Goal: Task Accomplishment & Management: Complete application form

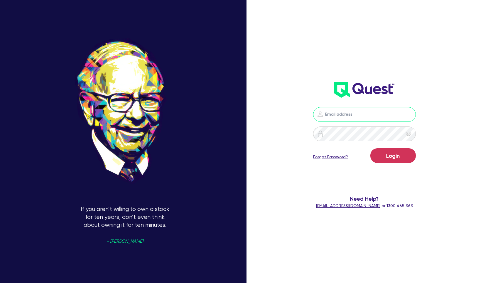
type input "[PERSON_NAME][EMAIL_ADDRESS][PERSON_NAME][DOMAIN_NAME]"
click at [398, 152] on button "Login" at bounding box center [394, 155] width 46 height 15
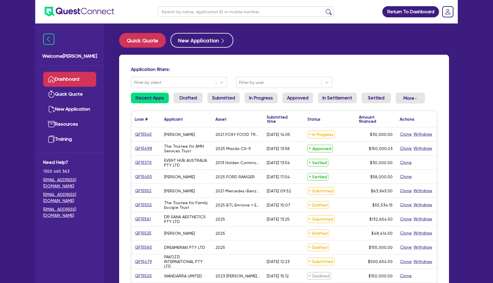
click at [73, 82] on link "Dashboard" at bounding box center [69, 79] width 53 height 15
click at [152, 44] on button "Quick Quote" at bounding box center [142, 40] width 47 height 15
select select "Other"
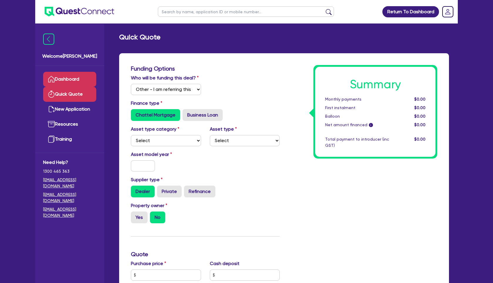
click at [71, 74] on link "Dashboard" at bounding box center [69, 79] width 53 height 15
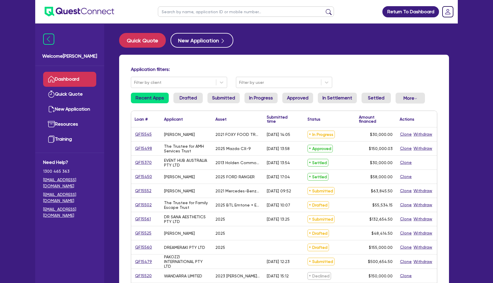
click at [72, 79] on link "Dashboard" at bounding box center [69, 79] width 53 height 15
click at [207, 13] on input "text" at bounding box center [246, 11] width 176 height 10
type input "sana"
click at [324, 9] on button "submit" at bounding box center [328, 13] width 9 height 8
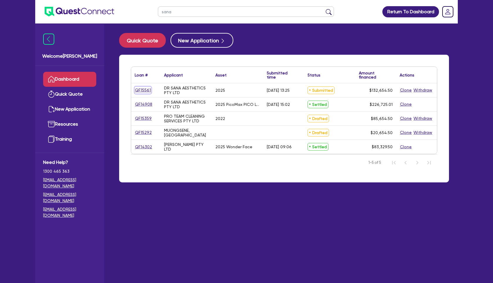
click at [145, 90] on link "QF15561" at bounding box center [143, 90] width 16 height 7
select select "Other"
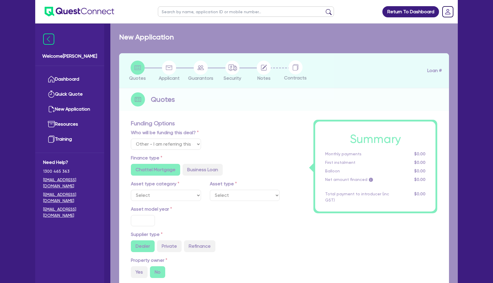
select select "TERTIARY_ASSETS"
type input "2025"
radio input "true"
type input "132,000"
type input "4"
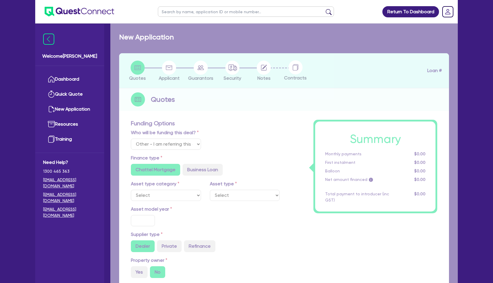
type input "5,306.18"
type input "6.45"
select select "BEAUTY_EQUIPMENT"
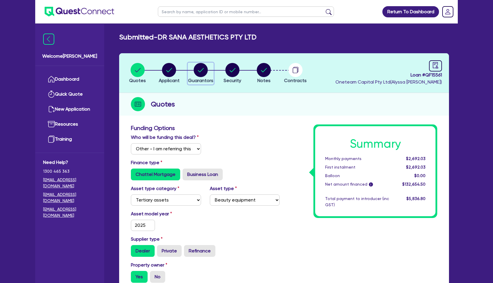
click at [204, 66] on circle "button" at bounding box center [201, 70] width 14 height 14
select select "DR"
select select "[GEOGRAPHIC_DATA]"
select select "MARRIED"
select select "PROPERTY"
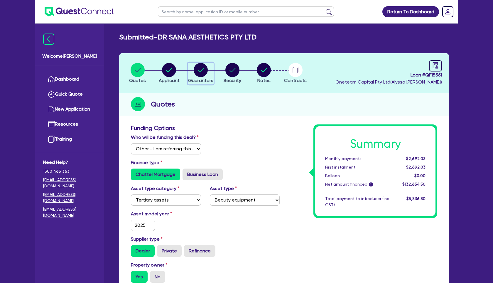
select select "VEHICLE"
select select "MORTGAGE"
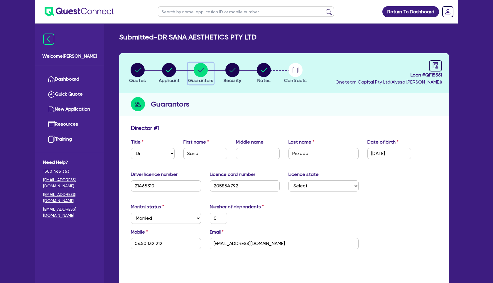
select select "Other"
select select "TERTIARY_ASSETS"
select select "BEAUTY_EQUIPMENT"
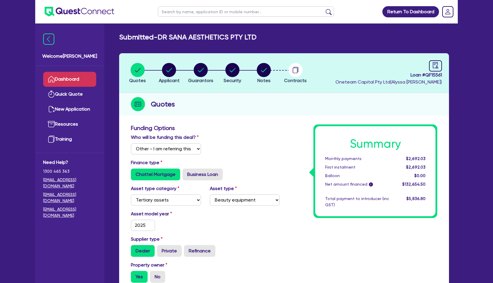
click at [68, 78] on link "Dashboard" at bounding box center [69, 79] width 53 height 15
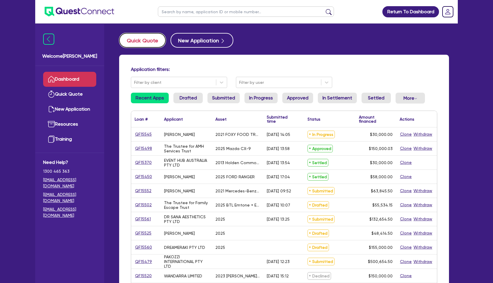
click at [156, 41] on button "Quick Quote" at bounding box center [142, 40] width 47 height 15
select select "Other"
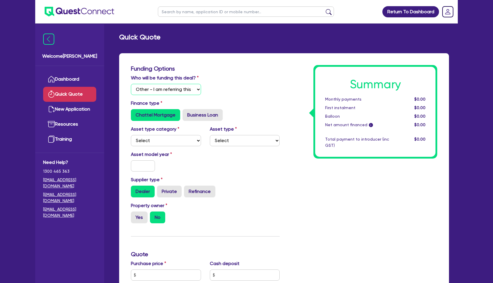
click at [184, 88] on select "Select I will fund 100% I will co-fund with Quest I want Quest to fund 100% Oth…" at bounding box center [166, 89] width 70 height 11
click at [192, 140] on select "Select Cars and light trucks Primary assets Secondary assets Tertiary assets" at bounding box center [166, 140] width 70 height 11
select select "TERTIARY_ASSETS"
click at [131, 135] on select "Select Cars and light trucks Primary assets Secondary assets Tertiary assets" at bounding box center [166, 140] width 70 height 11
click at [244, 137] on select "Select Beauty equipment IT equipment IT software Watercraft Other" at bounding box center [245, 140] width 70 height 11
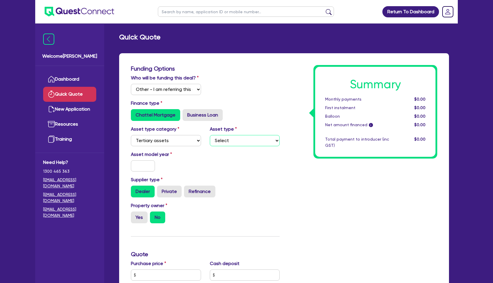
select select "BEAUTY_EQUIPMENT"
click at [210, 135] on select "Select Beauty equipment IT equipment IT software Watercraft Other" at bounding box center [245, 140] width 70 height 11
click at [140, 164] on input "text" at bounding box center [143, 165] width 24 height 11
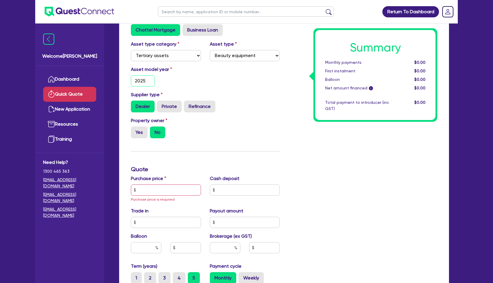
scroll to position [86, 0]
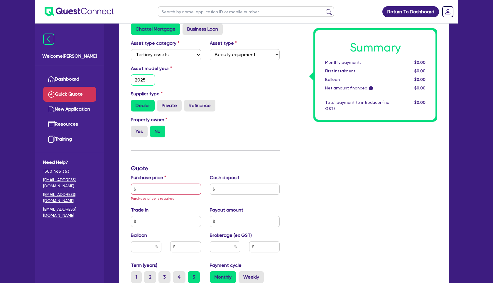
type input "2025"
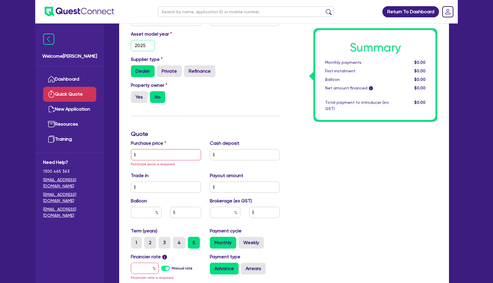
scroll to position [121, 0]
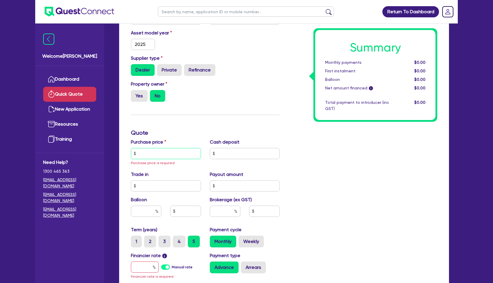
click at [151, 151] on input "text" at bounding box center [166, 153] width 70 height 11
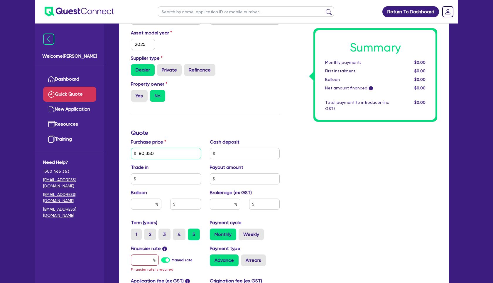
type input "80,350"
click at [145, 261] on input "text" at bounding box center [145, 259] width 28 height 11
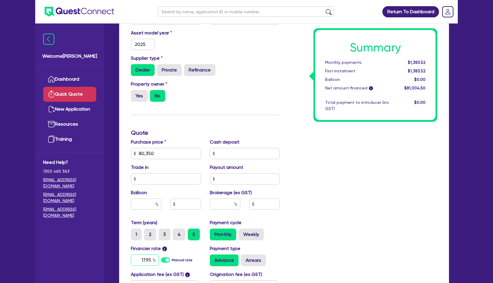
type input "17.95"
click at [227, 206] on input "text" at bounding box center [225, 203] width 31 height 11
type input "4"
click at [288, 220] on div "Summary Monthly payments $2,024.50 First instalment $2,024.50 Balloon $0.00 Net…" at bounding box center [363, 133] width 158 height 378
type input "3,240.18"
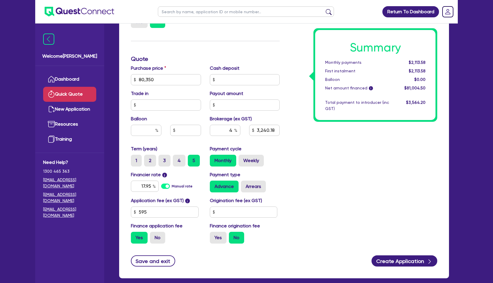
scroll to position [195, 0]
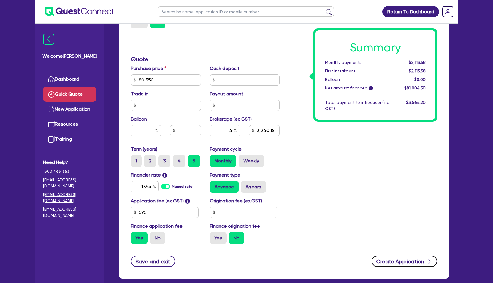
click at [403, 259] on button "Create Application" at bounding box center [405, 260] width 66 height 11
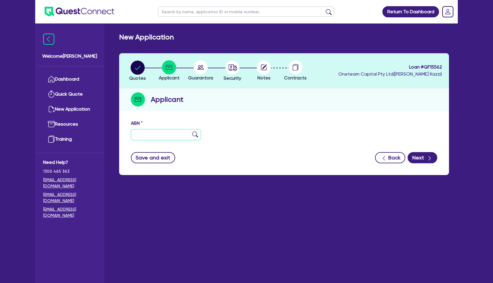
click at [162, 131] on input "text" at bounding box center [166, 134] width 70 height 11
paste input "31 689 715 839"
type input "31 689 715 839"
click at [194, 135] on img at bounding box center [195, 134] width 6 height 6
type input "SANA GLOW PTY LTD"
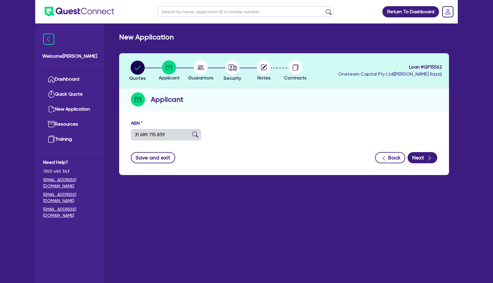
select select "COMPANY"
type input "[DATE]"
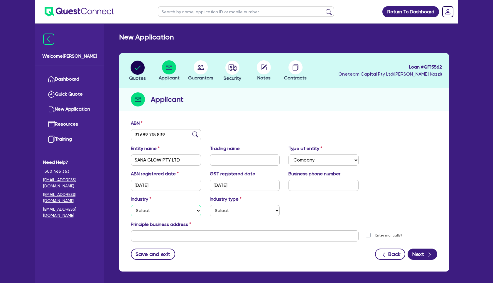
click at [180, 208] on select "Select Accomodation & Food Services Administrative & Support Services Agricultu…" at bounding box center [166, 210] width 70 height 11
select select "HEALTH_BEAUTY"
click at [131, 205] on select "Select Accomodation & Food Services Administrative & Support Services Agricultu…" at bounding box center [166, 210] width 70 height 11
click at [256, 207] on select "Select [MEDICAL_DATA], [MEDICAL_DATA] Services Cosmetics Supplies Day Spas, Hea…" at bounding box center [245, 210] width 70 height 11
select select "HAIR_BEAUTY_SALONS"
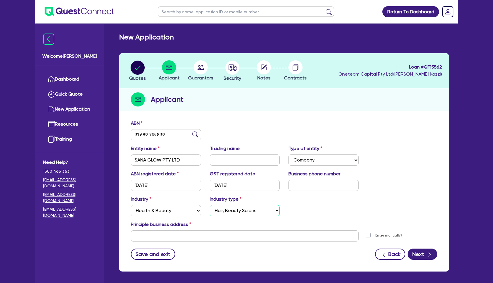
click at [210, 205] on select "Select [MEDICAL_DATA], [MEDICAL_DATA] Services Cosmetics Supplies Day Spas, Hea…" at bounding box center [245, 210] width 70 height 11
click at [187, 234] on input "text" at bounding box center [245, 235] width 228 height 11
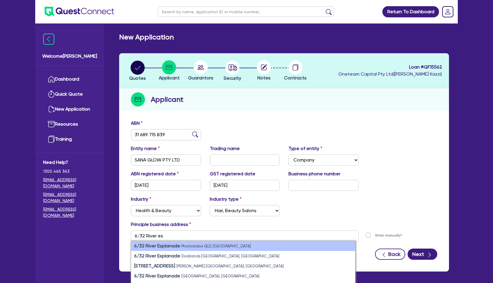
click at [203, 246] on small "Mooloolaba QLD, [GEOGRAPHIC_DATA]" at bounding box center [217, 246] width 70 height 4
type input "6 [STREET_ADDRESS]"
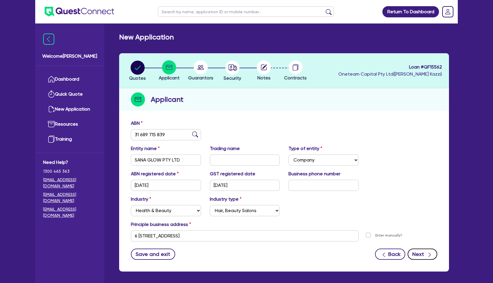
click at [433, 258] on button "Next" at bounding box center [423, 253] width 30 height 11
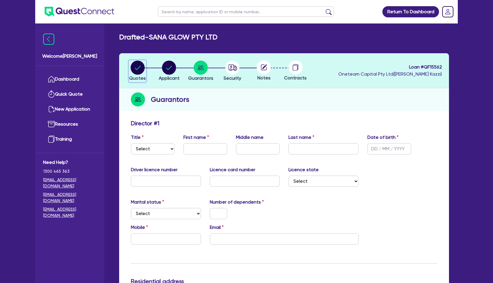
click at [137, 66] on circle "button" at bounding box center [138, 68] width 14 height 14
select select "Other"
select select "TERTIARY_ASSETS"
select select "BEAUTY_EQUIPMENT"
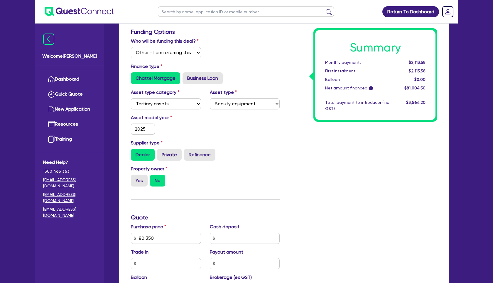
scroll to position [94, 0]
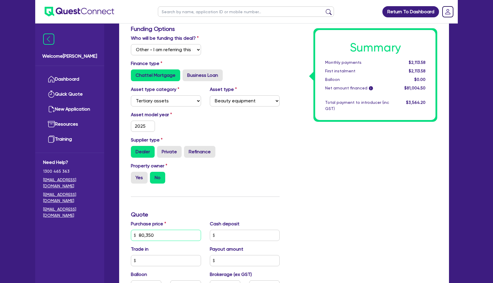
click at [161, 235] on input "80,350" at bounding box center [166, 234] width 70 height 11
type input "8,035"
type input "3,240.18"
type input "803"
type input "3,240.18"
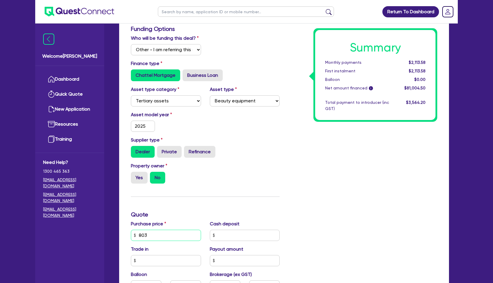
type input "8,030"
type input "3,240.18"
type input "80,300"
type input "3,240.18"
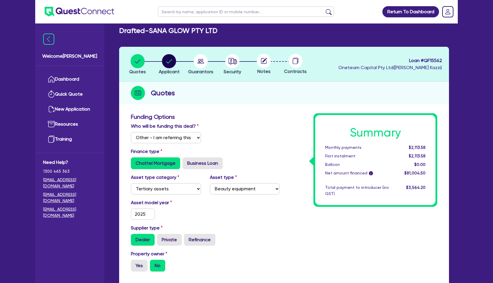
scroll to position [0, 0]
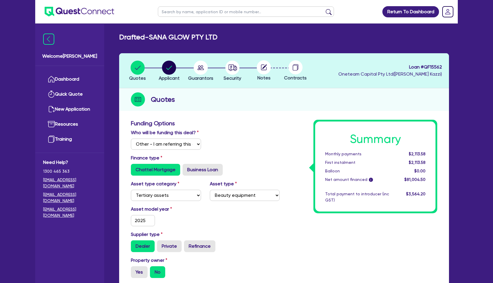
type input "80,300"
click at [201, 69] on circle "button" at bounding box center [201, 68] width 14 height 14
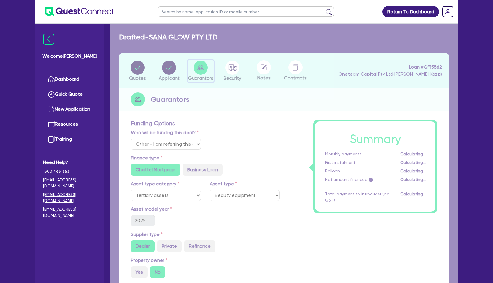
type input "3,238.18"
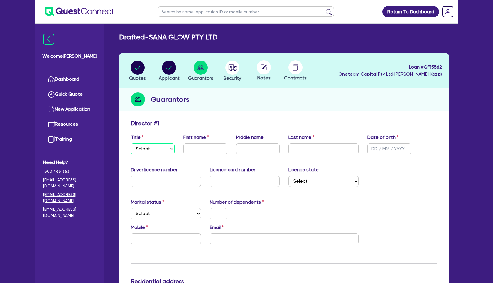
click at [168, 149] on select "Select Mr Mrs Ms Miss Dr" at bounding box center [153, 148] width 44 height 11
select select "MS"
click at [131, 143] on select "Select Mr Mrs Ms Miss Dr" at bounding box center [153, 148] width 44 height 11
click at [191, 145] on input "text" at bounding box center [206, 148] width 44 height 11
type input "Tegan"
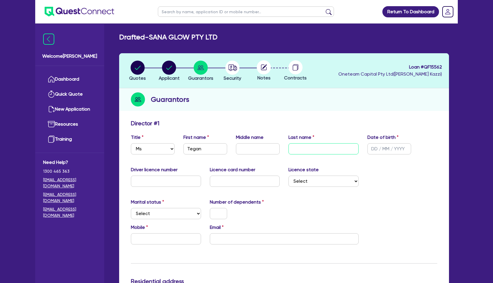
paste input "[PERSON_NAME]"
type input "[PERSON_NAME]"
click at [383, 150] on input "text" at bounding box center [390, 148] width 44 height 11
type input "[DATE]"
click at [180, 182] on input "text" at bounding box center [166, 180] width 70 height 11
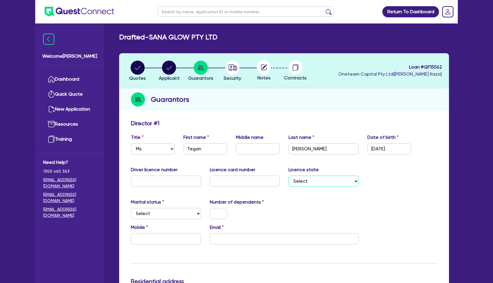
click at [309, 184] on select "Select [GEOGRAPHIC_DATA] [GEOGRAPHIC_DATA] [GEOGRAPHIC_DATA] [GEOGRAPHIC_DATA] …" at bounding box center [324, 180] width 70 height 11
select select "QLD"
click at [289, 175] on select "Select [GEOGRAPHIC_DATA] [GEOGRAPHIC_DATA] [GEOGRAPHIC_DATA] [GEOGRAPHIC_DATA] …" at bounding box center [324, 180] width 70 height 11
click at [180, 214] on select "Select Single Married De Facto / Partner" at bounding box center [166, 213] width 70 height 11
select select "DE_FACTO"
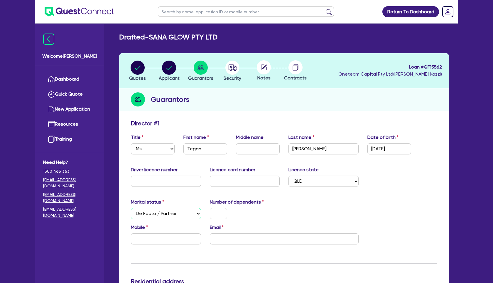
click at [131, 208] on select "Select Single Married De Facto / Partner" at bounding box center [166, 213] width 70 height 11
click at [183, 239] on input "text" at bounding box center [166, 238] width 70 height 11
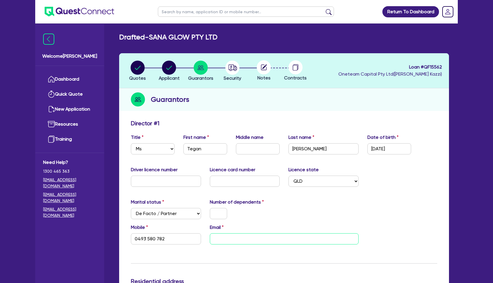
click at [230, 240] on input "email" at bounding box center [284, 238] width 149 height 11
paste input "[EMAIL_ADDRESS][DOMAIN_NAME]"
type input "0493 580 782"
type input "[EMAIL_ADDRESS][DOMAIN_NAME]"
click at [221, 214] on input "text" at bounding box center [218, 213] width 17 height 11
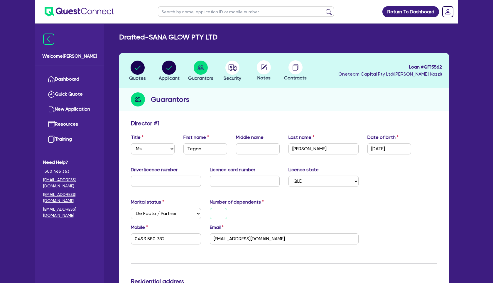
type input "0"
type input "0493 580 782"
type input "0"
click at [159, 184] on input "text" at bounding box center [166, 180] width 70 height 11
type input "0"
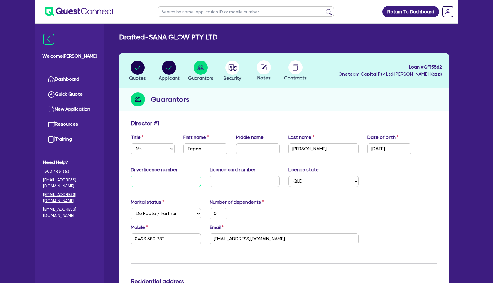
type input "0"
type input "0493 580 782"
type input "08"
type input "0"
type input "0493 580 782"
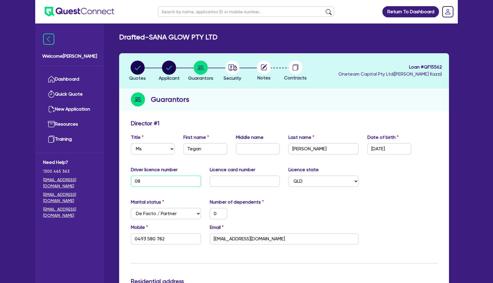
type input "081"
type input "0"
type input "0493 580 782"
type input "0818"
type input "0"
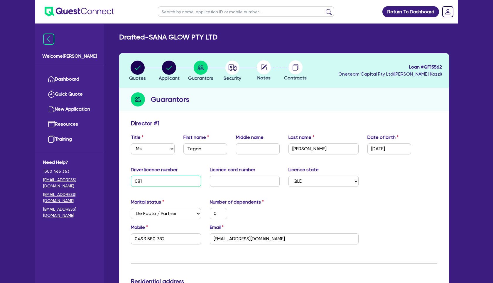
type input "0493 580 782"
type input "08188"
type input "0"
type input "0493 580 782"
type input "081884"
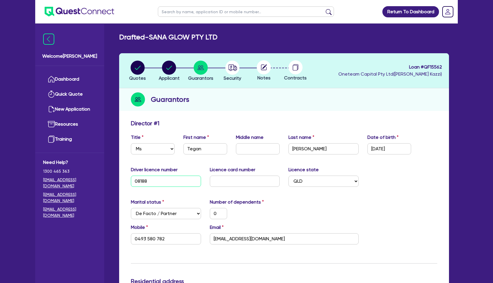
type input "0"
type input "0493 580 782"
type input "0818843"
type input "0"
type input "0493 580 782"
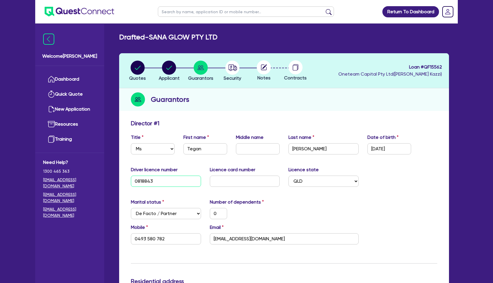
type input "08188431"
type input "0"
type input "0493 580 782"
type input "081884310"
type input "0"
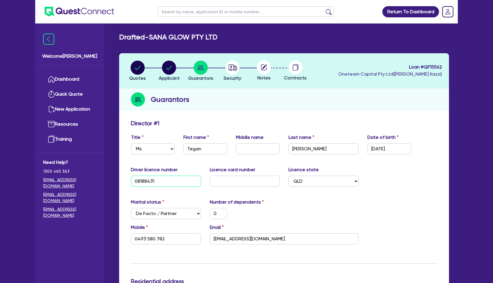
type input "0493 580 782"
type input "081884310"
click at [244, 184] on input "text" at bounding box center [245, 180] width 70 height 11
type input "C"
type input "0"
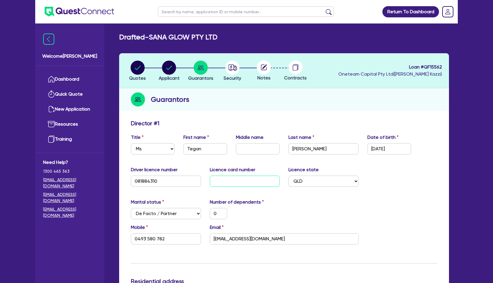
type input "0493 580 782"
type input "C3"
type input "0"
type input "0493 580 782"
type input "C37"
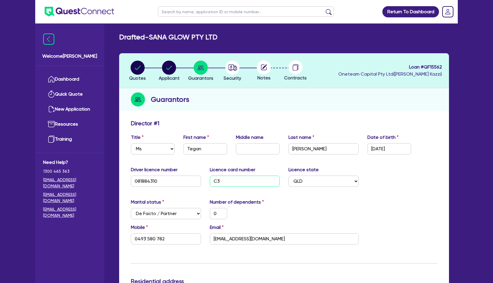
type input "0"
type input "0493 580 782"
type input "C375"
type input "0"
type input "0493 580 782"
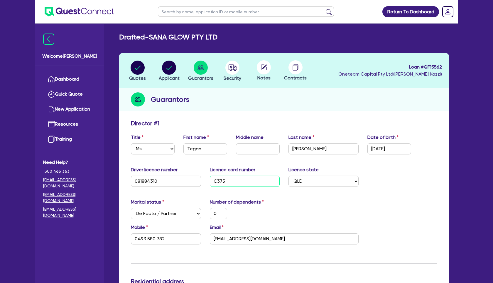
type input "C375B"
type input "0"
type input "0493 580 782"
type input "C375B9"
type input "0"
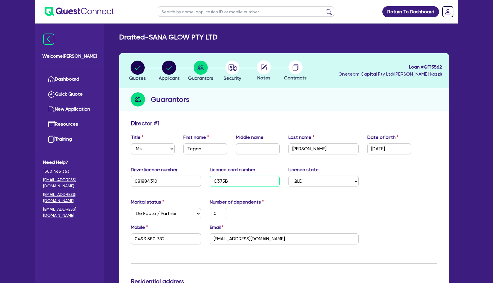
type input "0493 580 782"
type input "C375B95"
type input "0"
type input "0493 580 782"
type input "C375B950"
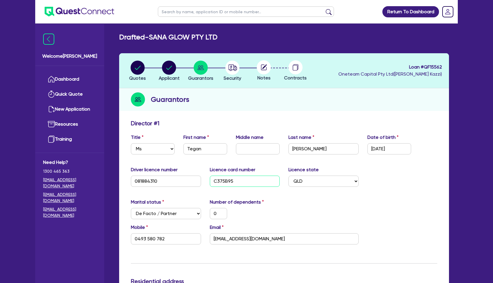
type input "0"
type input "0493 580 782"
type input "C375B950A"
type input "0"
type input "0493 580 782"
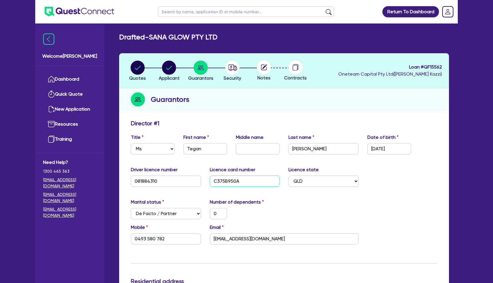
type input "C375B950AC"
type input "0"
type input "0493 580 782"
type input "C375B950AC"
click at [375, 199] on div "Marital status Select [DEMOGRAPHIC_DATA] Married De Facto / Partner Number of d…" at bounding box center [284, 210] width 315 height 25
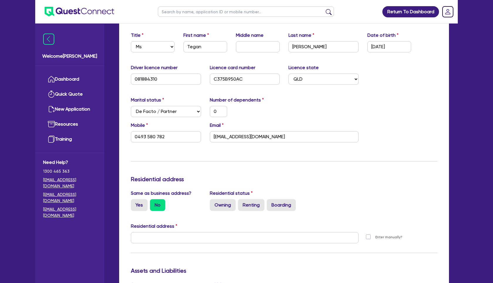
scroll to position [104, 0]
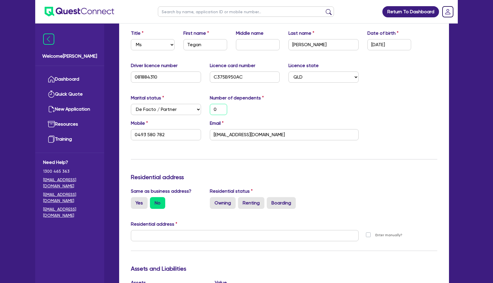
click at [221, 109] on input "0" at bounding box center [218, 109] width 17 height 11
type input "0493 580 782"
type input "1"
type input "0493 580 782"
type input "1"
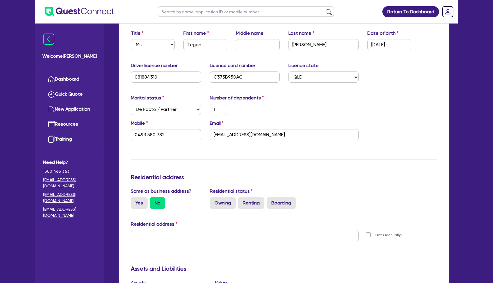
click at [226, 167] on div "Update residential status for Director #1 Boarding is only acceptable when the …" at bounding box center [284, 233] width 307 height 434
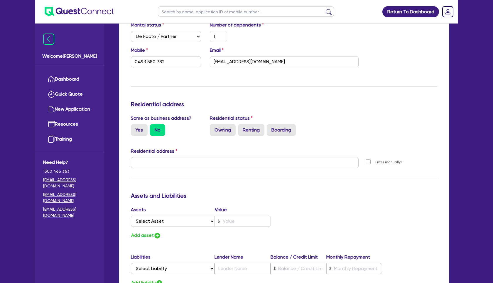
scroll to position [181, 0]
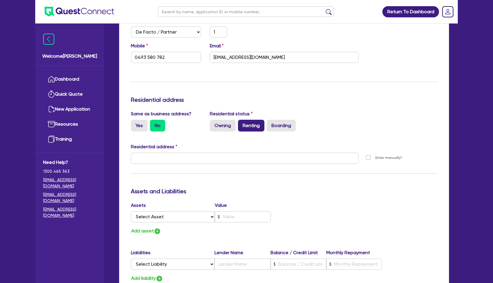
click at [248, 125] on label "Renting" at bounding box center [251, 126] width 26 height 12
click at [242, 123] on input "Renting" at bounding box center [240, 122] width 4 height 4
radio input "true"
type input "1"
type input "0493 580 782"
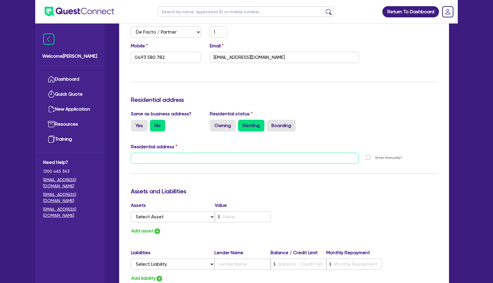
click at [172, 162] on input "text" at bounding box center [245, 157] width 228 height 11
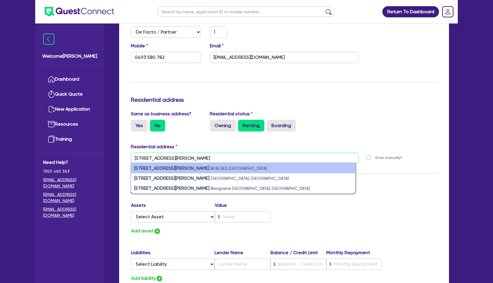
type input "[STREET_ADDRESS][PERSON_NAME]"
click at [211, 168] on small "Bli Bli QLD, [GEOGRAPHIC_DATA]" at bounding box center [239, 168] width 56 height 4
type input "1"
type input "0493 580 782"
type input "13 [PERSON_NAME] Bli Bli QLD 4560"
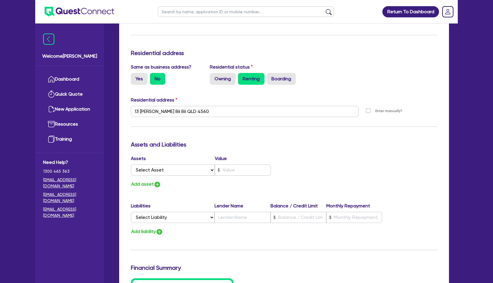
scroll to position [229, 0]
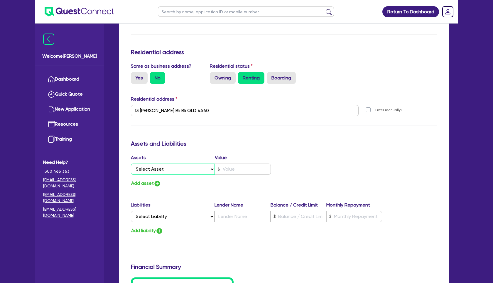
click at [204, 168] on select "Select Asset Cash Property Investment property Vehicle Truck Trailer Equipment …" at bounding box center [173, 168] width 84 height 11
select select "CASH"
click at [131, 163] on select "Select Asset Cash Property Investment property Vehicle Truck Trailer Equipment …" at bounding box center [173, 168] width 84 height 11
type input "1"
type input "0493 580 782"
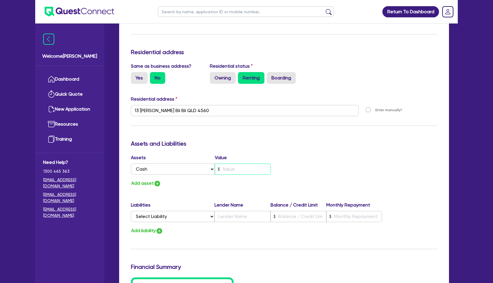
click at [255, 168] on input "text" at bounding box center [243, 168] width 56 height 11
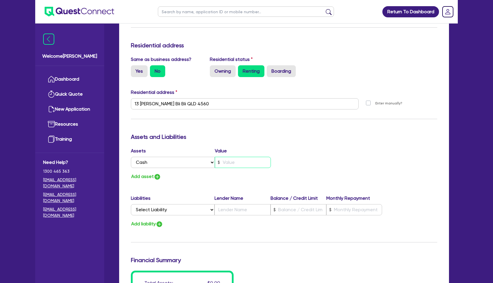
scroll to position [236, 0]
type input "1"
type input "0493 580 782"
type input "2"
type input "1"
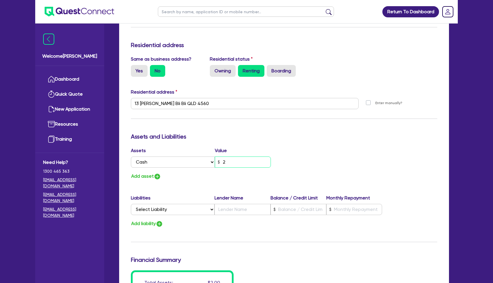
type input "0493 580 782"
type input "26"
type input "1"
type input "0493 580 782"
type input "260"
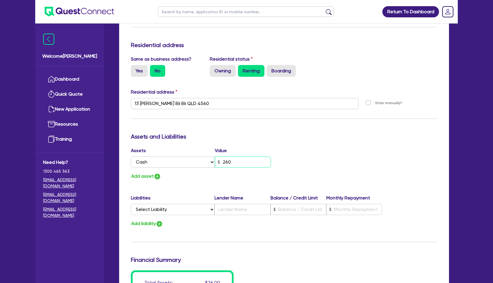
type input "1"
type input "0493 580 782"
type input "2,600"
type input "1"
type input "0493 580 782"
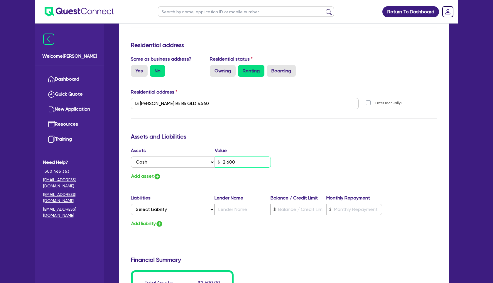
type input "26,000"
type input "1"
type input "0493 580 782"
type input "260,000"
click at [325, 174] on div "Assets Value Select Asset Cash Property Investment property Vehicle Truck Trail…" at bounding box center [284, 163] width 315 height 33
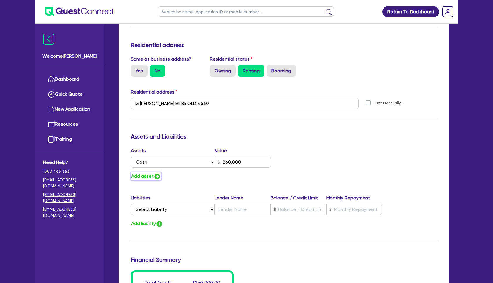
click at [158, 175] on img "button" at bounding box center [157, 176] width 7 height 7
type input "1"
type input "0493 580 782"
type input "260,000"
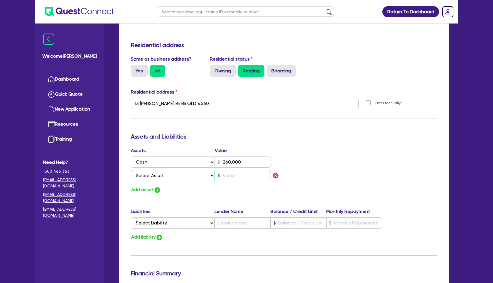
click at [179, 175] on select "Select Asset Cash Property Investment property Vehicle Truck Trailer Equipment …" at bounding box center [173, 175] width 84 height 11
select select "VEHICLE"
click at [131, 170] on select "Select Asset Cash Property Investment property Vehicle Truck Trailer Equipment …" at bounding box center [173, 175] width 84 height 11
type input "1"
type input "0493 580 782"
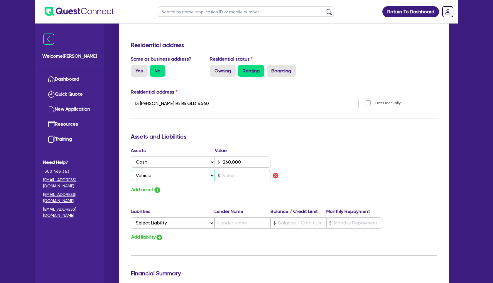
type input "260,000"
click at [230, 172] on input "text" at bounding box center [243, 175] width 56 height 11
type input "1"
type input "0493 580 782"
type input "260,000"
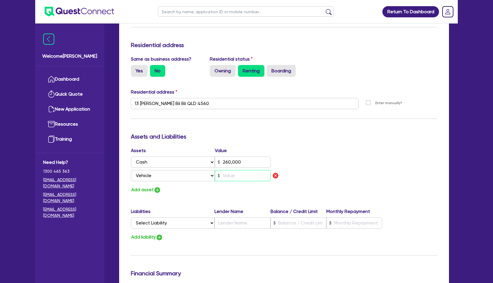
type input "1"
type input "0493 580 782"
type input "260,000"
type input "15"
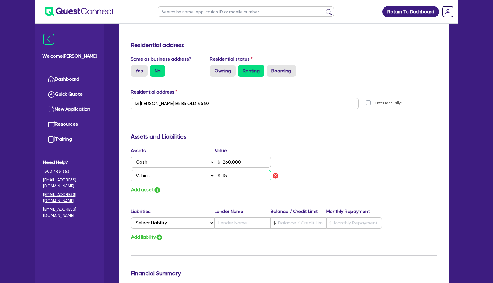
type input "1"
type input "0493 580 782"
type input "260,000"
type input "150"
type input "1"
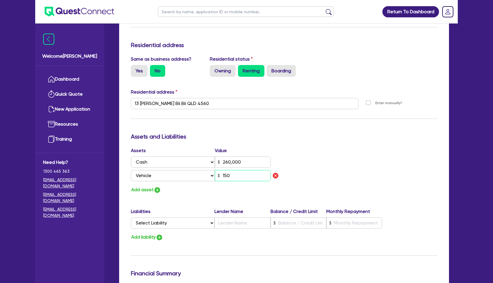
type input "0493 580 782"
type input "260,000"
type input "1,500"
type input "1"
type input "0493 580 782"
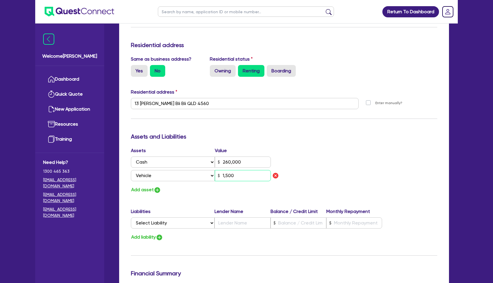
type input "260,000"
type input "15,000"
click at [158, 189] on img "button" at bounding box center [157, 189] width 7 height 7
type input "1"
type input "0493 580 782"
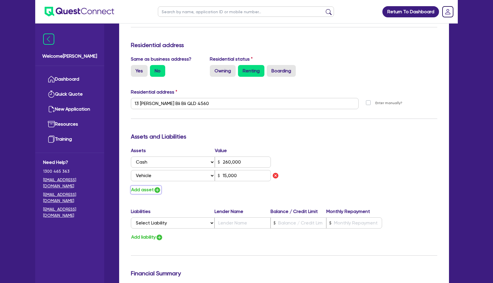
type input "260,000"
type input "15,000"
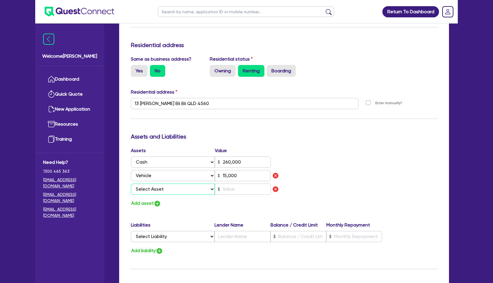
click at [177, 189] on select "Select Asset Cash Property Investment property Vehicle Truck Trailer Equipment …" at bounding box center [173, 188] width 84 height 11
select select "HOUSEHOLD_PERSONAL"
click at [131, 183] on select "Select Asset Cash Property Investment property Vehicle Truck Trailer Equipment …" at bounding box center [173, 188] width 84 height 11
type input "1"
type input "0493 580 782"
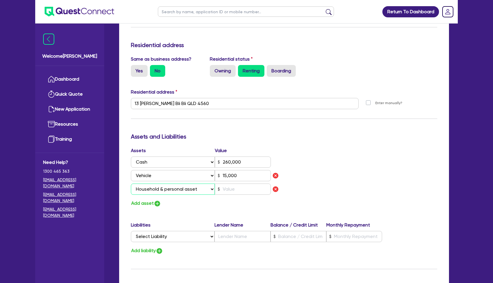
type input "260,000"
type input "15,000"
click at [241, 190] on input "text" at bounding box center [243, 188] width 56 height 11
type input "1"
type input "0493 580 782"
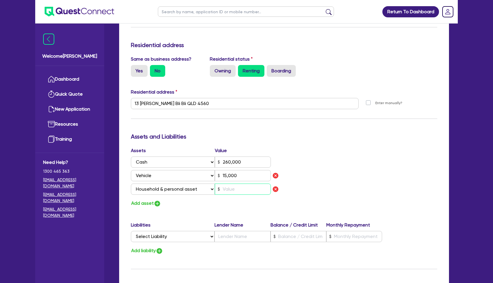
type input "260,000"
type input "15,000"
type input "3"
type input "1"
type input "0493 580 782"
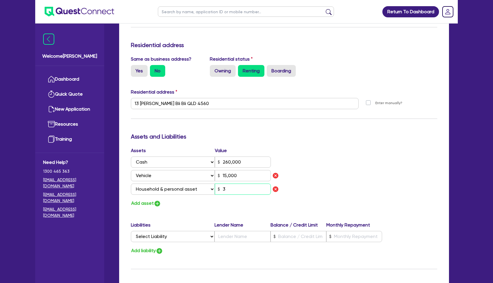
type input "260,000"
type input "15,000"
type input "35"
type input "1"
click at [314, 181] on div "Assets Value Select Asset Cash Property Investment property Vehicle Truck Trail…" at bounding box center [284, 177] width 315 height 60
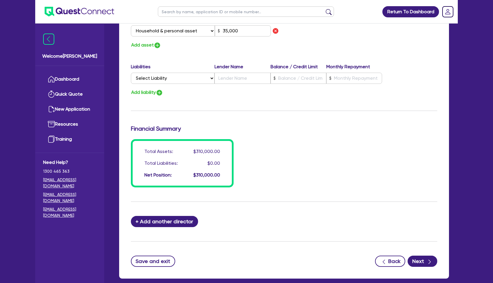
scroll to position [425, 0]
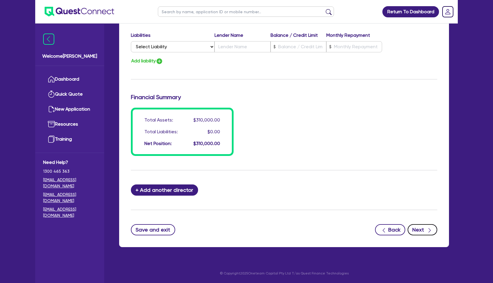
click at [421, 229] on button "Next" at bounding box center [423, 229] width 30 height 11
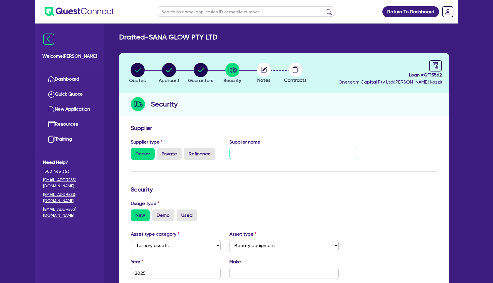
click at [267, 156] on input "text" at bounding box center [294, 153] width 129 height 11
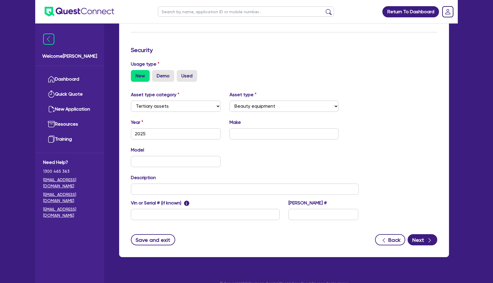
scroll to position [149, 0]
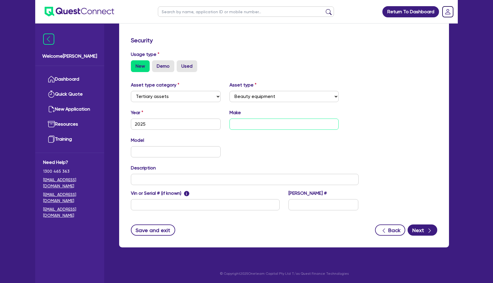
click at [244, 126] on input "text" at bounding box center [285, 123] width 110 height 11
paste input "Tesla Forma"
click at [187, 148] on input "text" at bounding box center [176, 151] width 90 height 11
paste input "Tesla Forma"
drag, startPoint x: 260, startPoint y: 126, endPoint x: 201, endPoint y: 118, distance: 59.3
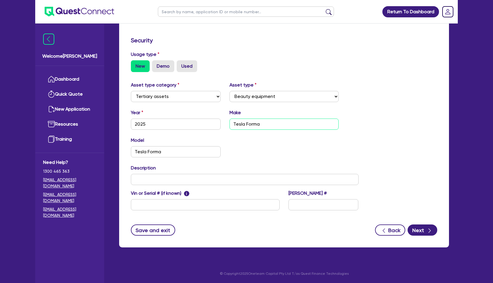
click at [201, 118] on div "Year [DATE] Make Tesla Forma" at bounding box center [245, 121] width 237 height 25
click at [418, 229] on button "Next" at bounding box center [423, 229] width 30 height 11
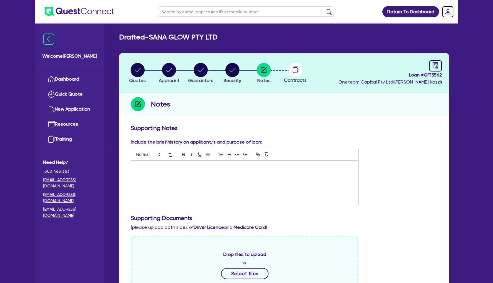
click at [284, 165] on p at bounding box center [245, 166] width 219 height 5
click at [433, 64] on icon "audit" at bounding box center [436, 65] width 6 height 6
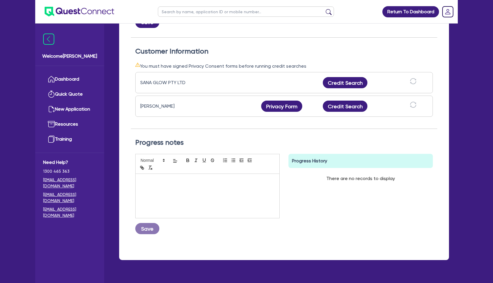
scroll to position [157, 0]
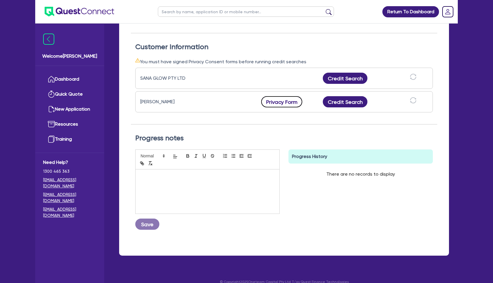
click at [283, 104] on button "Privacy Form" at bounding box center [281, 101] width 41 height 11
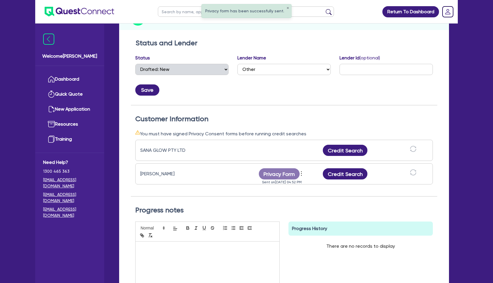
scroll to position [0, 0]
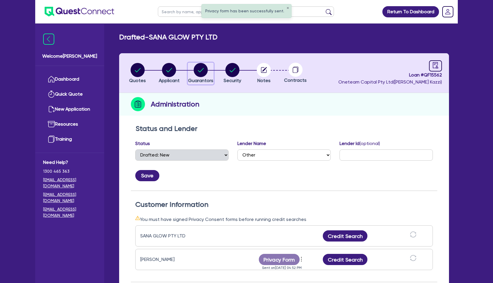
click at [197, 69] on circle "button" at bounding box center [201, 70] width 14 height 14
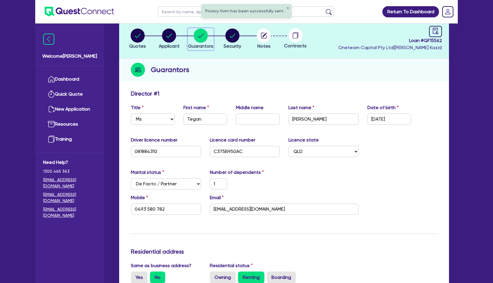
scroll to position [35, 0]
drag, startPoint x: 268, startPoint y: 42, endPoint x: 263, endPoint y: 40, distance: 5.3
click at [266, 41] on li "Notes" at bounding box center [264, 38] width 32 height 21
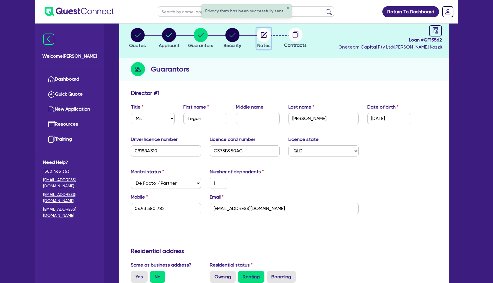
click at [263, 39] on circle "button" at bounding box center [264, 35] width 14 height 14
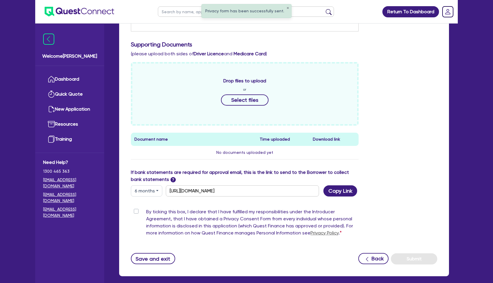
scroll to position [202, 0]
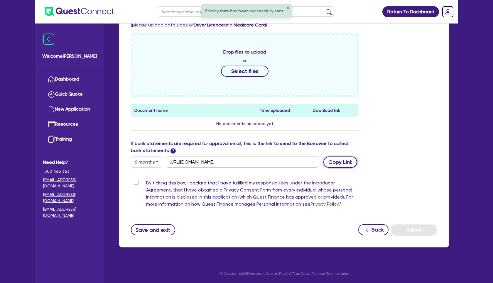
click at [338, 162] on button "Copy Link" at bounding box center [341, 161] width 34 height 11
